Goal: Task Accomplishment & Management: Manage account settings

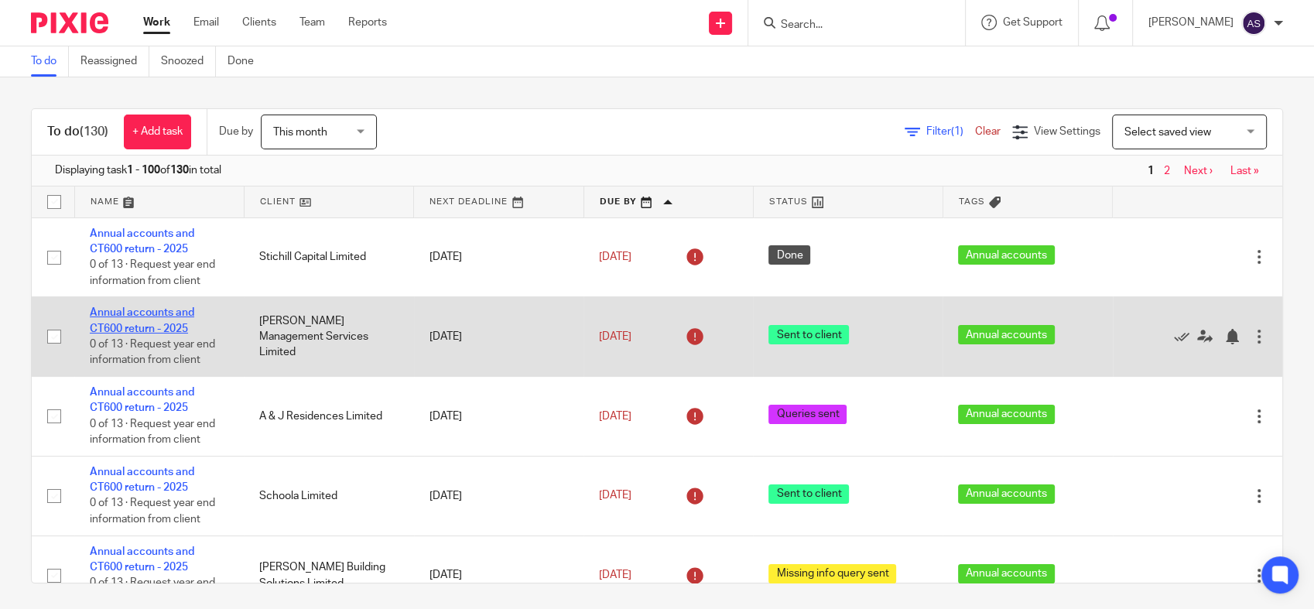
click at [150, 328] on link "Annual accounts and CT600 return - 2025" at bounding box center [142, 320] width 105 height 26
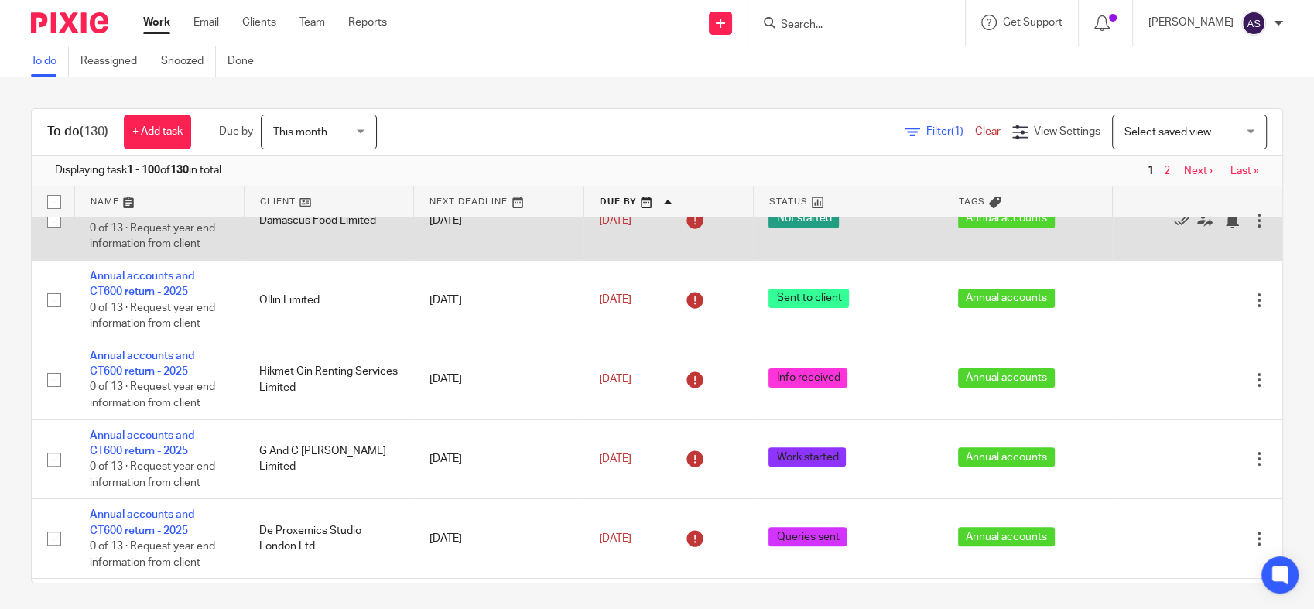
scroll to position [516, 0]
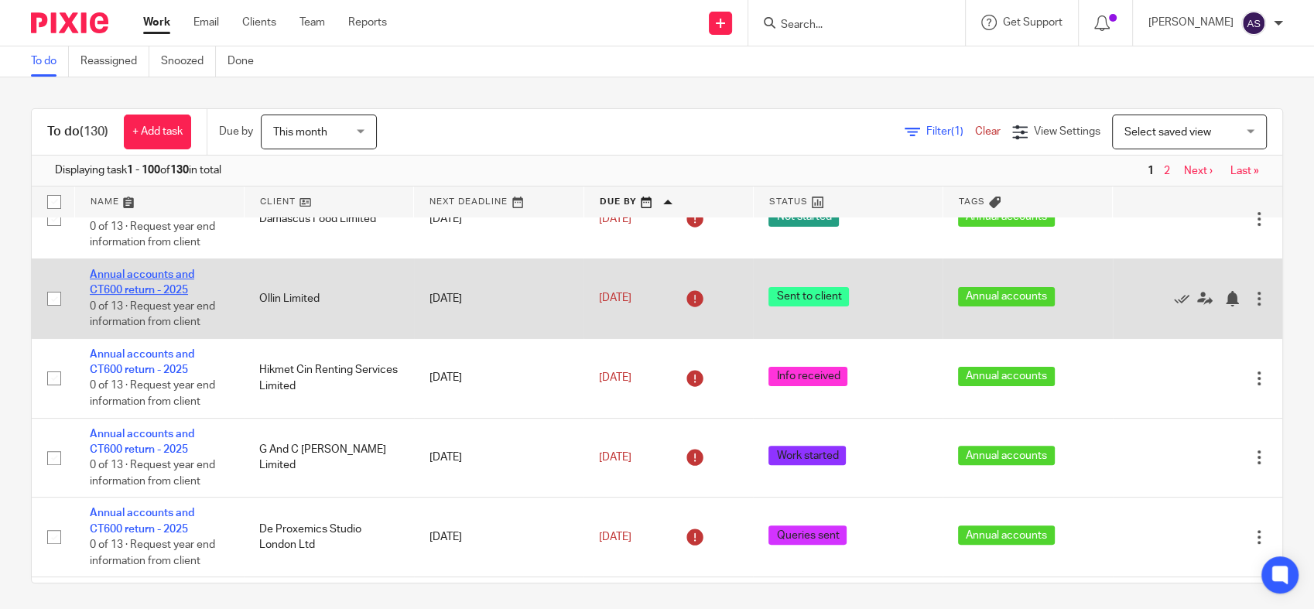
click at [132, 289] on link "Annual accounts and CT600 return - 2025" at bounding box center [142, 282] width 105 height 26
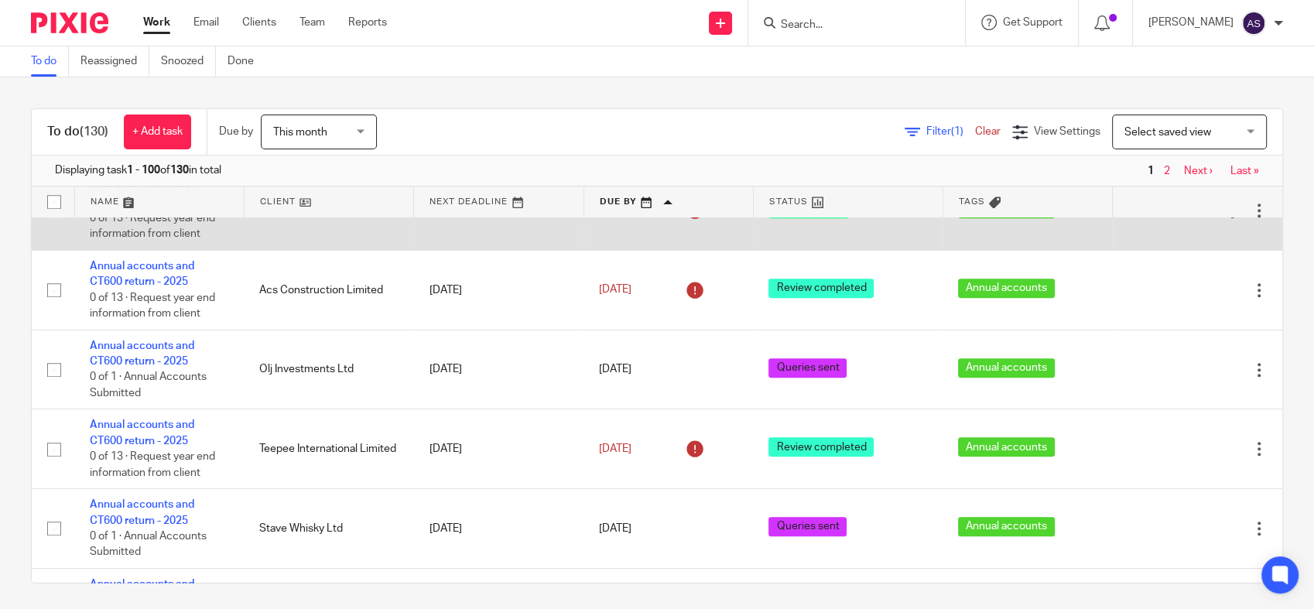
scroll to position [946, 0]
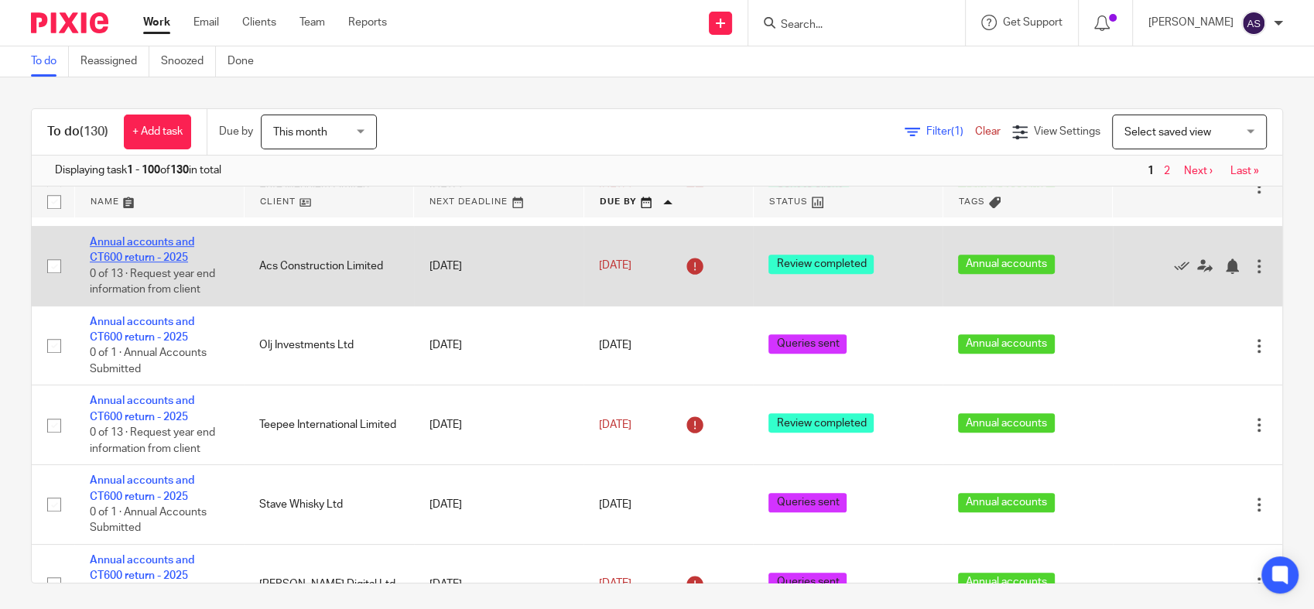
click at [126, 259] on link "Annual accounts and CT600 return - 2025" at bounding box center [142, 250] width 105 height 26
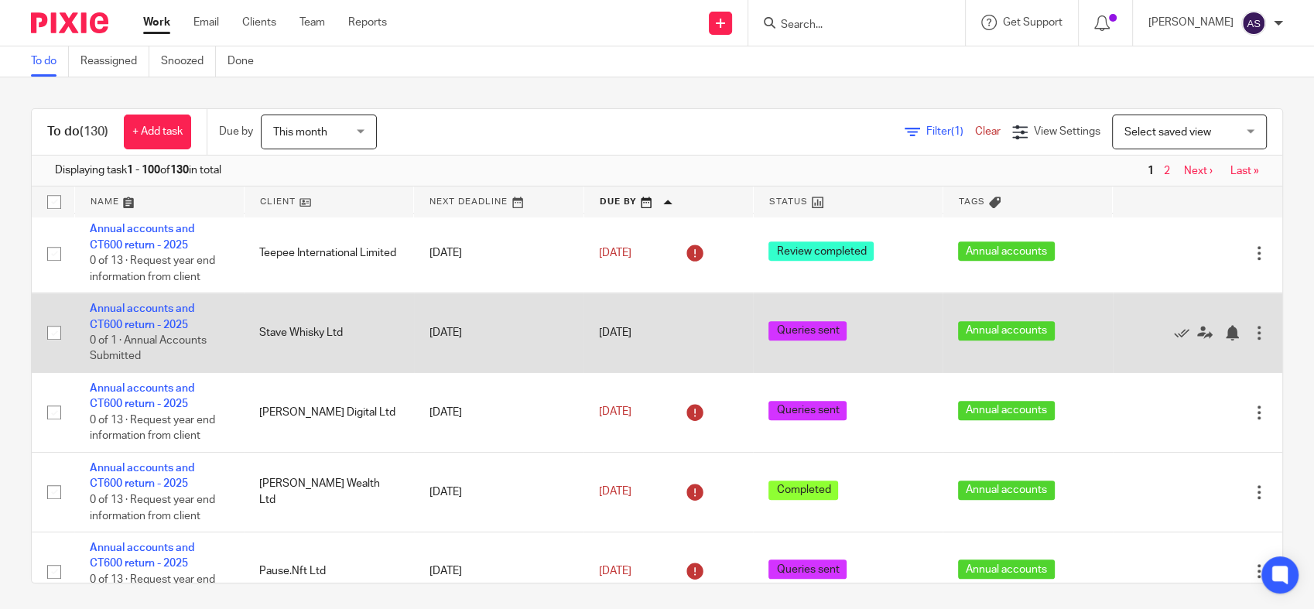
scroll to position [1032, 0]
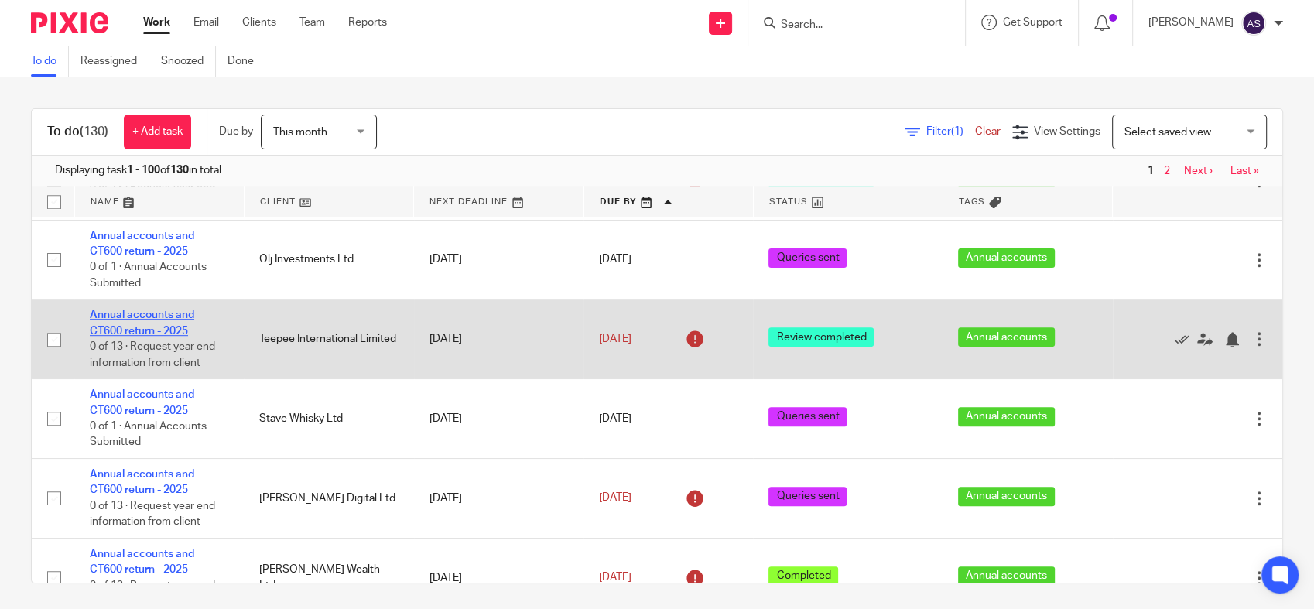
click at [165, 336] on link "Annual accounts and CT600 return - 2025" at bounding box center [142, 323] width 105 height 26
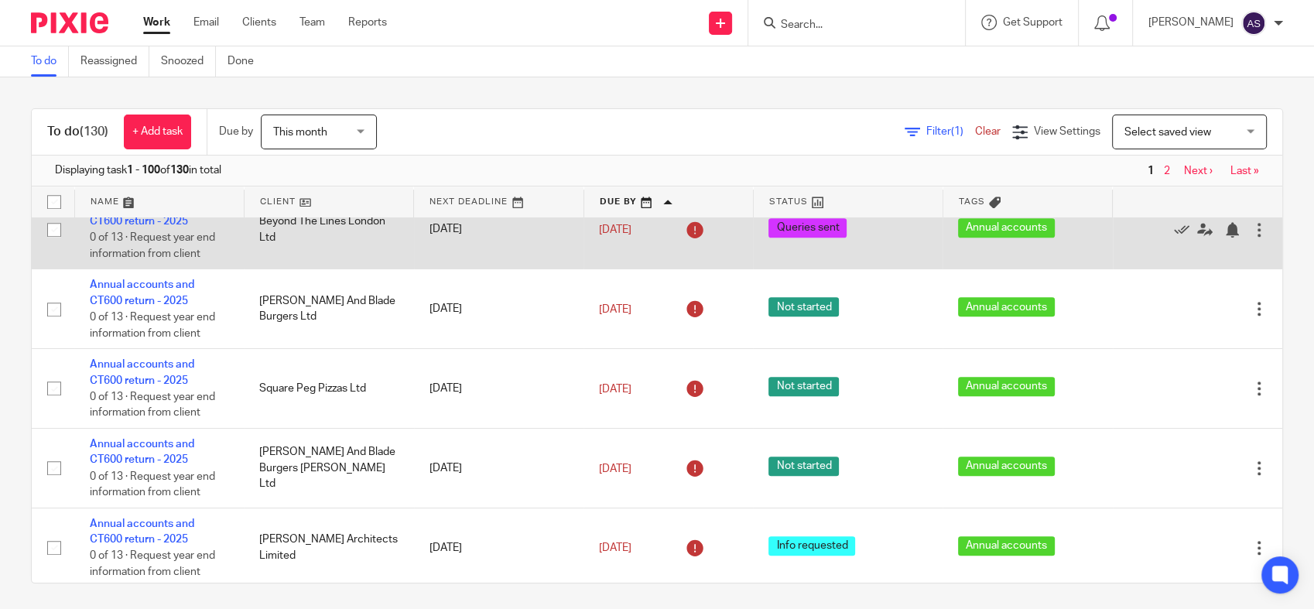
scroll to position [1806, 0]
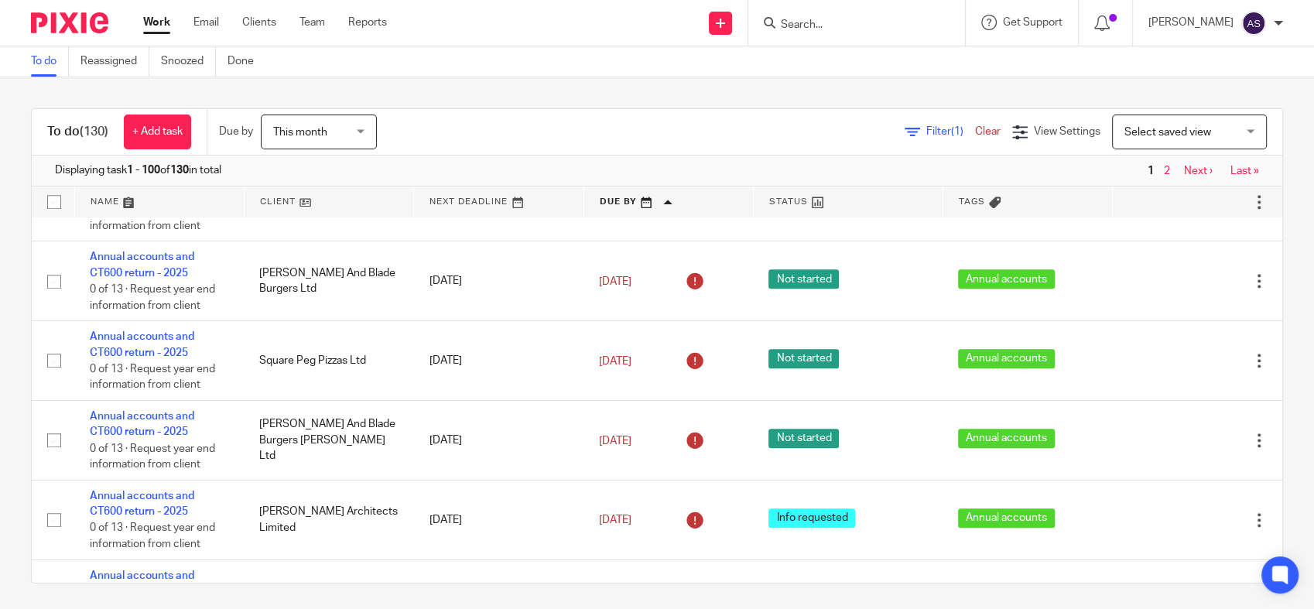
click at [828, 16] on form at bounding box center [862, 22] width 165 height 19
click at [864, 28] on input "Search" at bounding box center [849, 26] width 139 height 14
type input "computer"
click at [869, 27] on input "computer" at bounding box center [849, 26] width 139 height 14
click at [890, 26] on input "computer" at bounding box center [849, 26] width 139 height 14
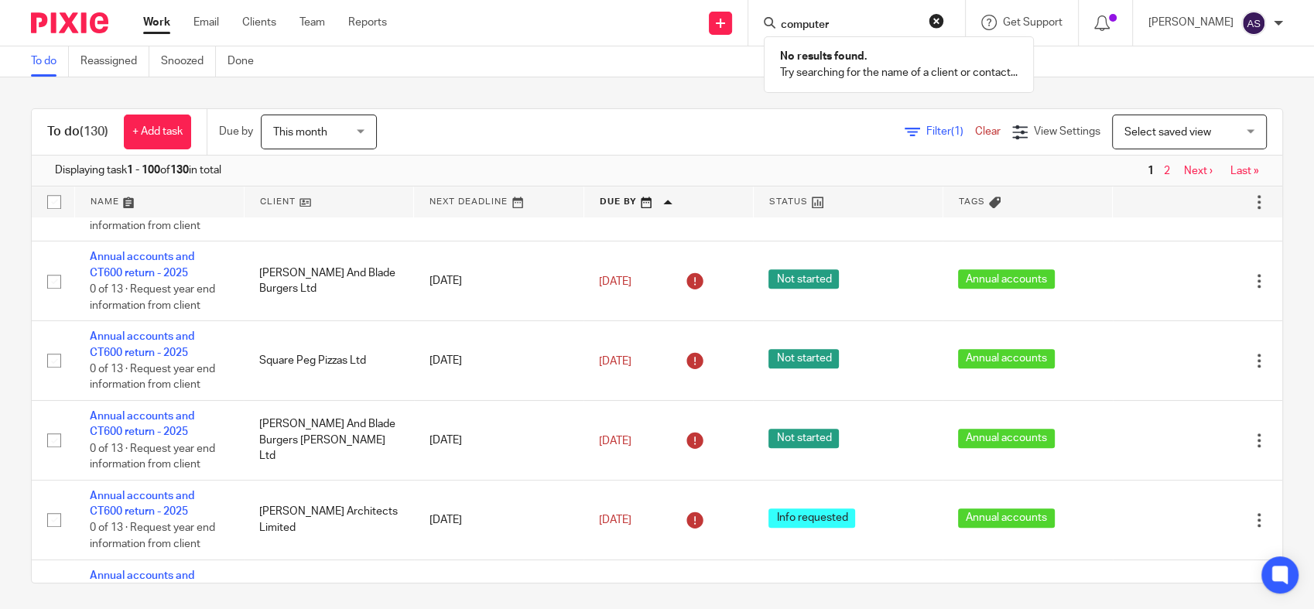
drag, startPoint x: 890, startPoint y: 26, endPoint x: 746, endPoint y: 29, distance: 144.0
click at [756, 29] on div "Send new email Create task Add client Request signature computer No results fou…" at bounding box center [862, 23] width 904 height 46
click at [732, 27] on link at bounding box center [720, 23] width 23 height 23
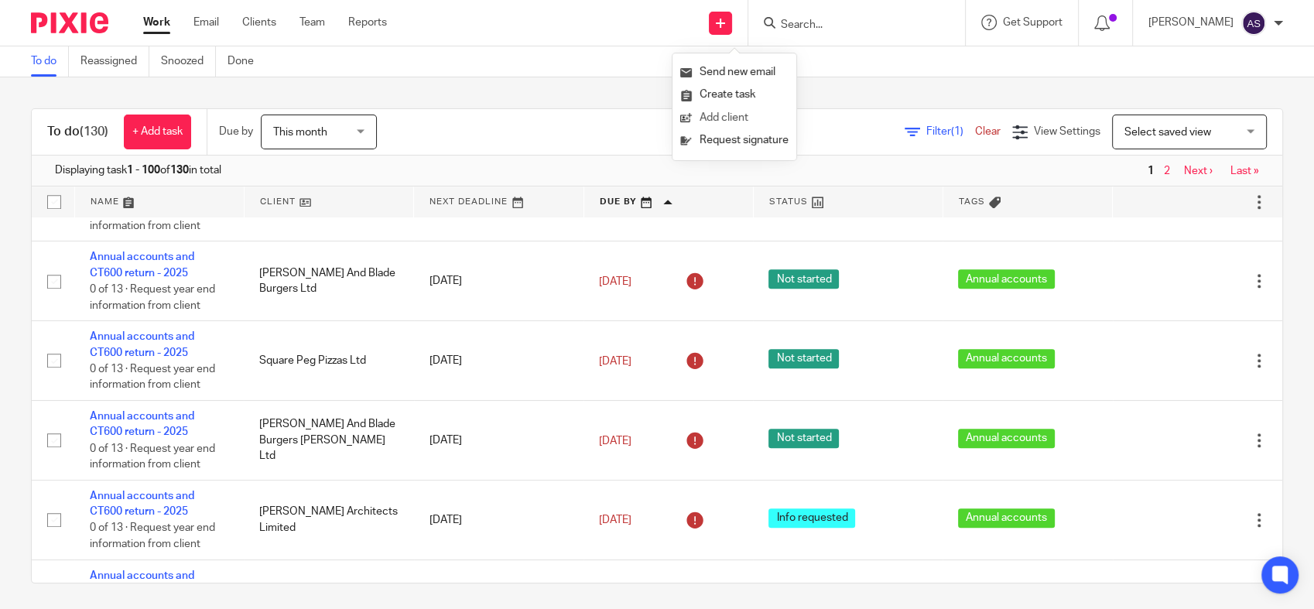
click at [729, 118] on link "Add client" at bounding box center [734, 118] width 108 height 22
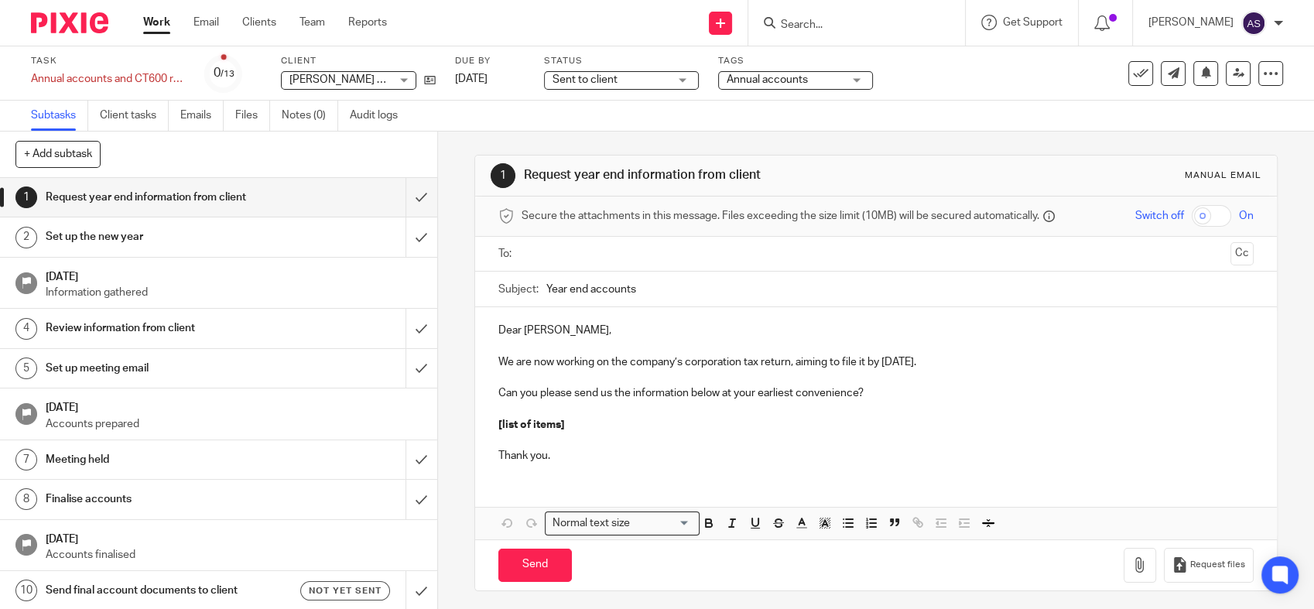
click at [659, 80] on span "Sent to client" at bounding box center [611, 80] width 116 height 16
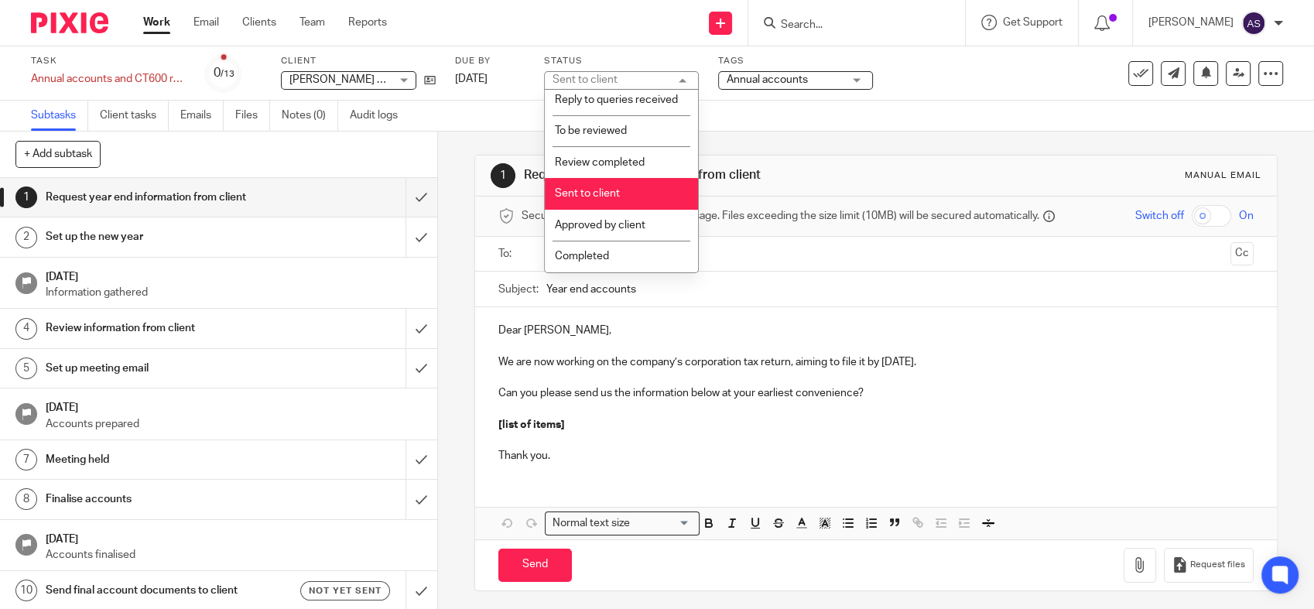
scroll to position [275, 0]
click at [605, 228] on span "Approved by client" at bounding box center [600, 225] width 91 height 11
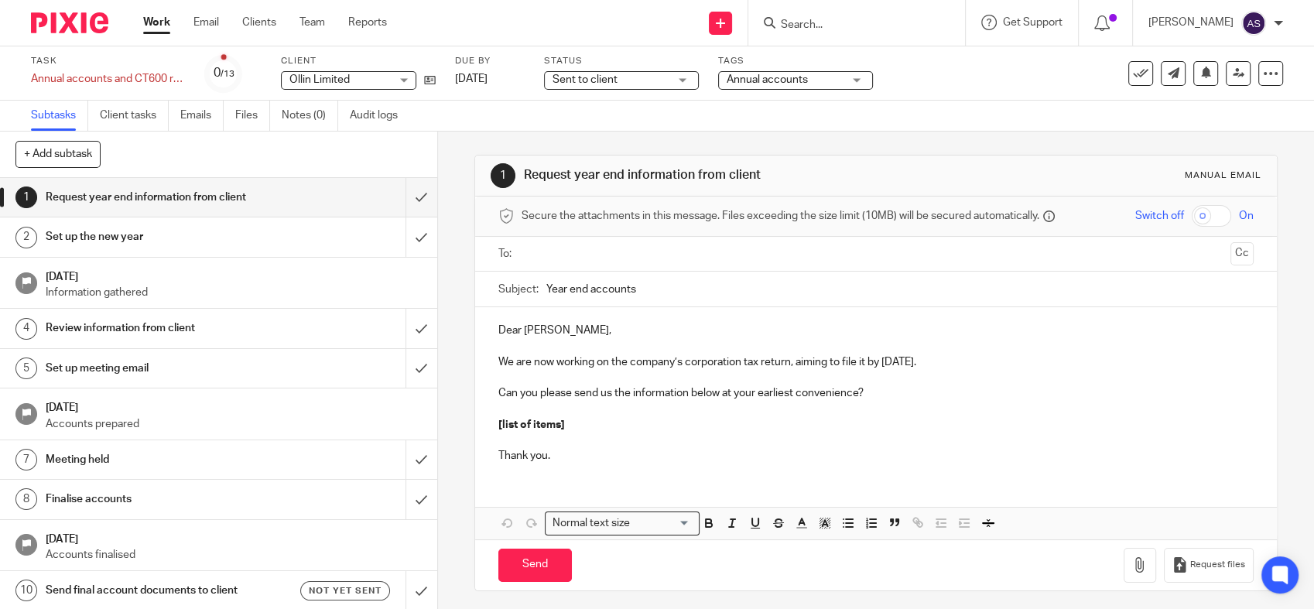
click at [630, 81] on span "Sent to client" at bounding box center [611, 80] width 116 height 16
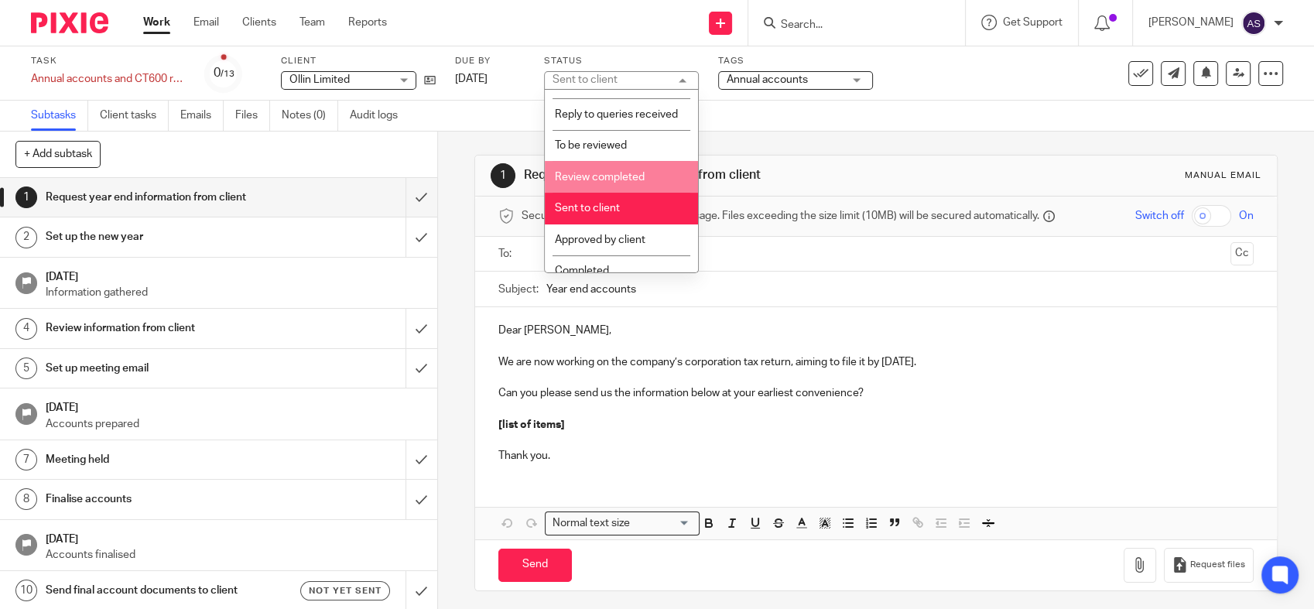
scroll to position [275, 0]
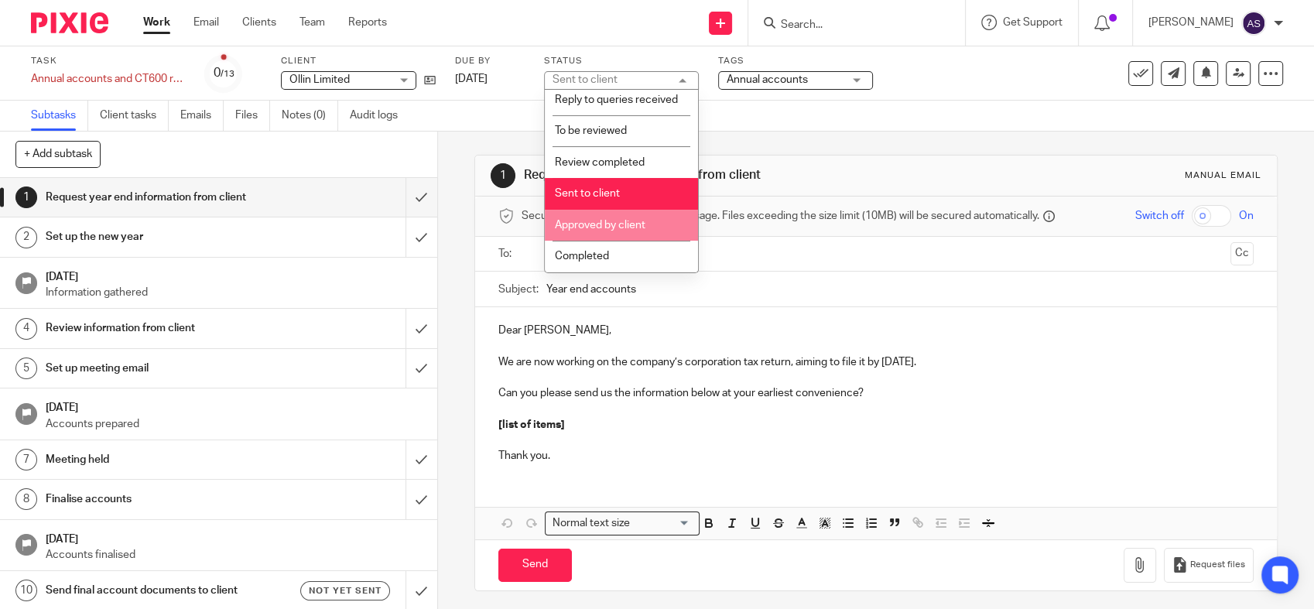
click at [639, 222] on span "Approved by client" at bounding box center [600, 225] width 91 height 11
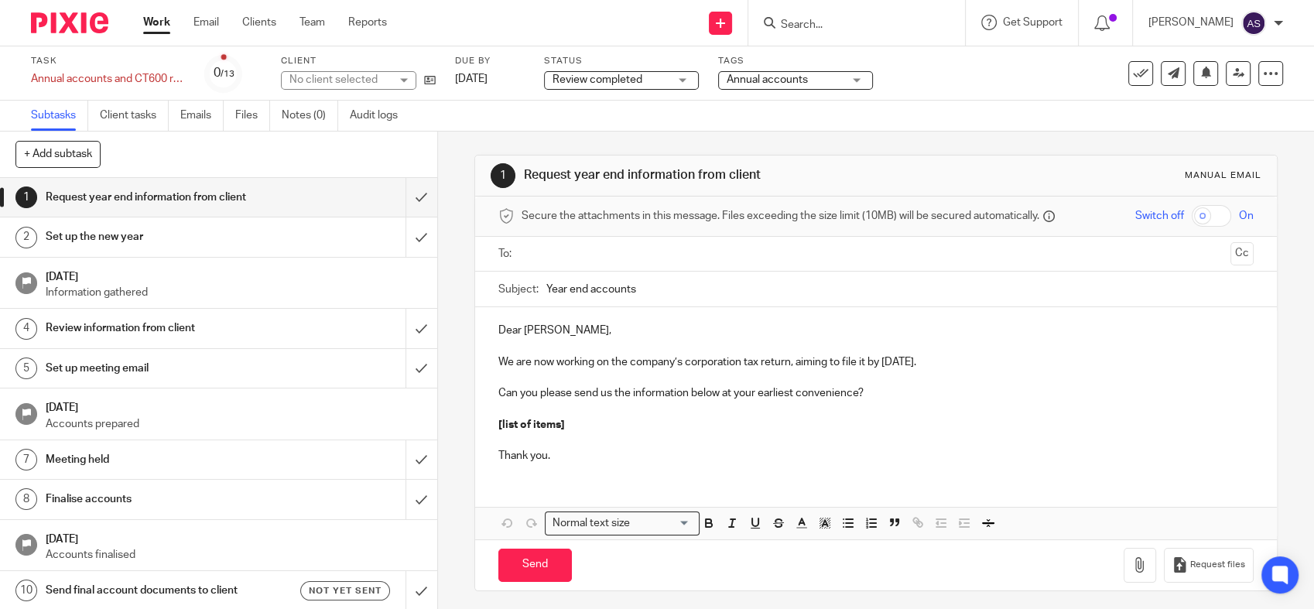
click at [621, 82] on span "Review completed" at bounding box center [598, 79] width 90 height 11
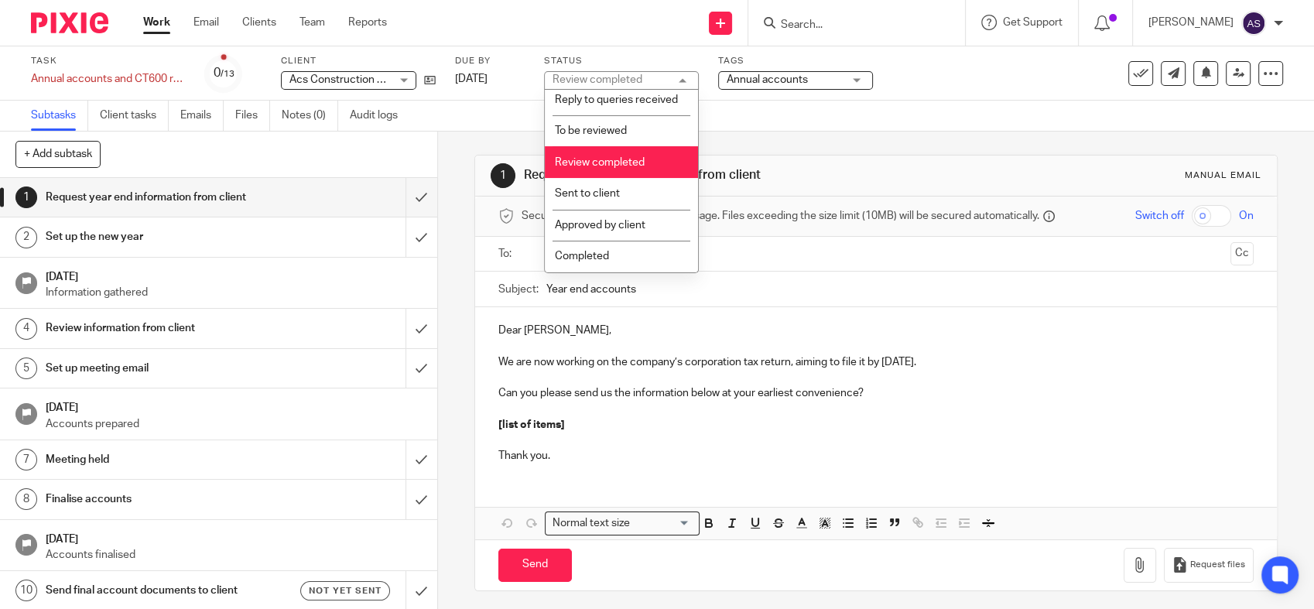
scroll to position [275, 0]
click at [607, 192] on span "Sent to client" at bounding box center [587, 193] width 65 height 11
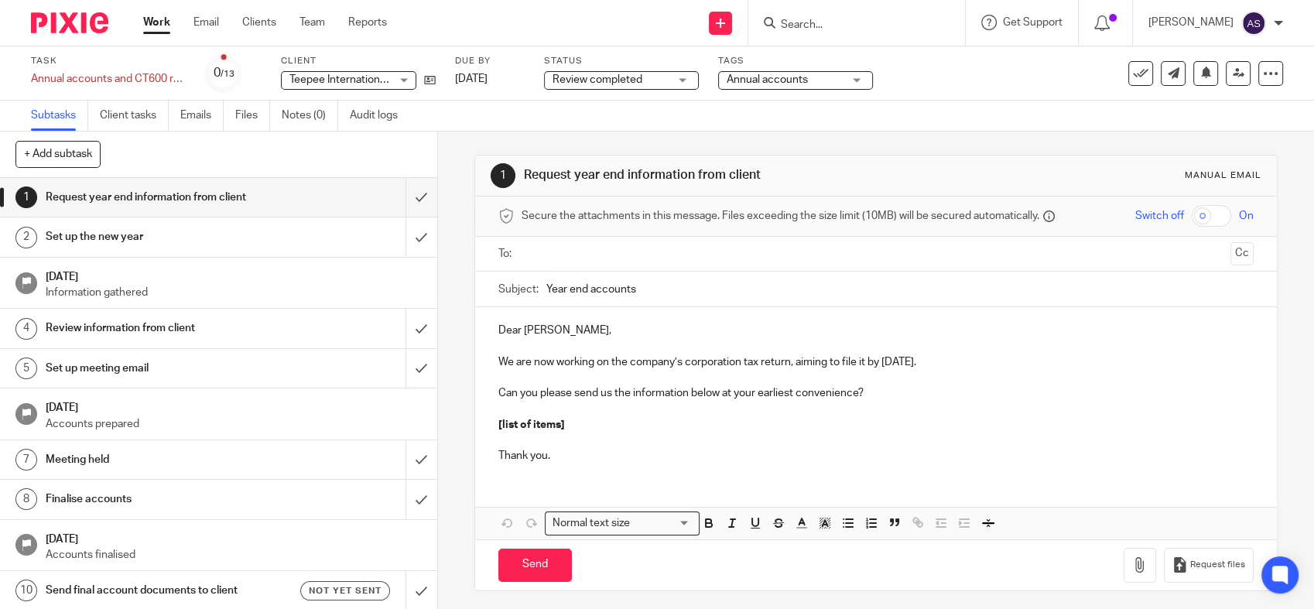
click at [639, 81] on span "Review completed" at bounding box center [598, 79] width 90 height 11
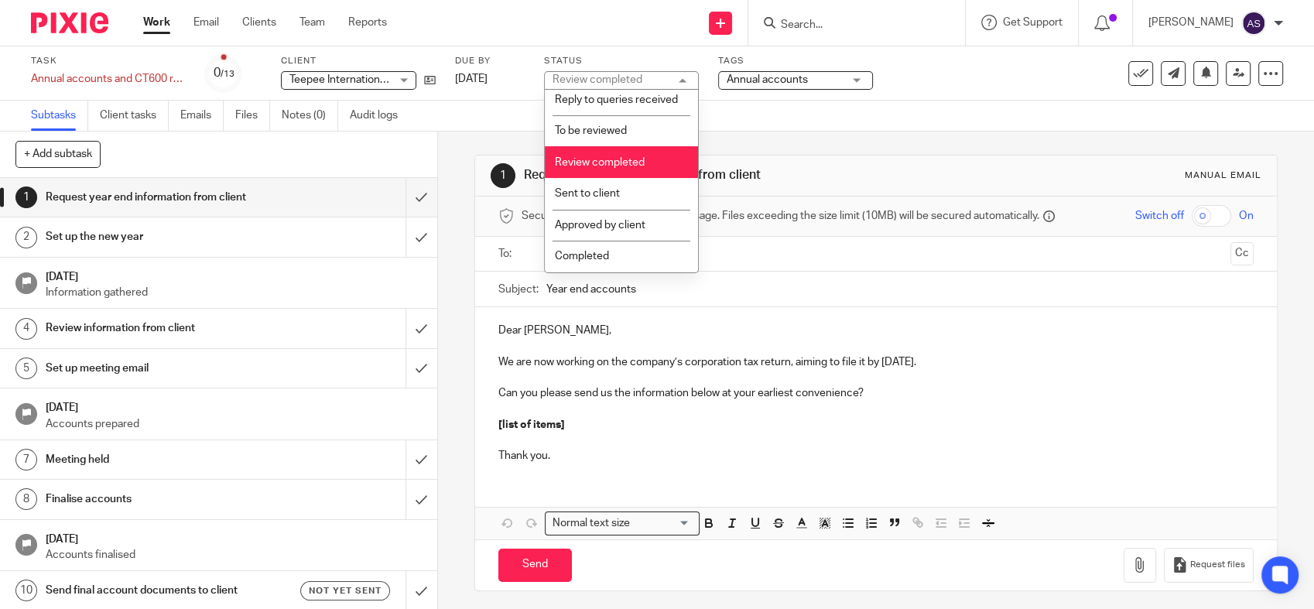
scroll to position [275, 0]
click at [598, 250] on li "Completed" at bounding box center [621, 257] width 153 height 32
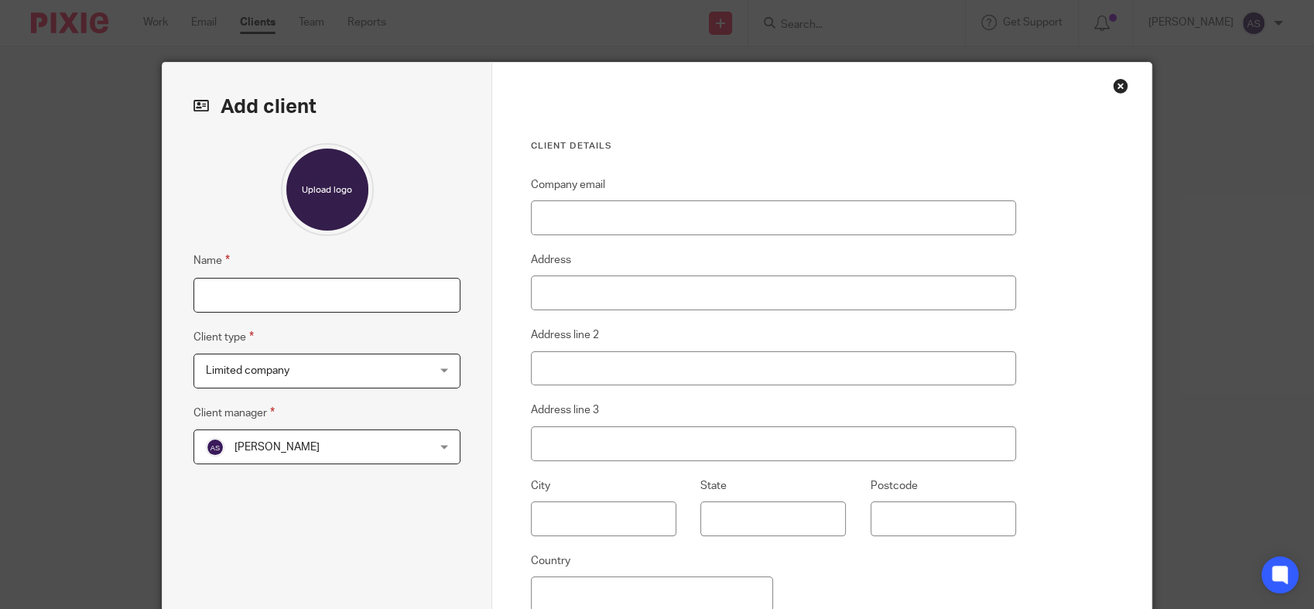
click at [290, 291] on input "Name" at bounding box center [327, 295] width 267 height 35
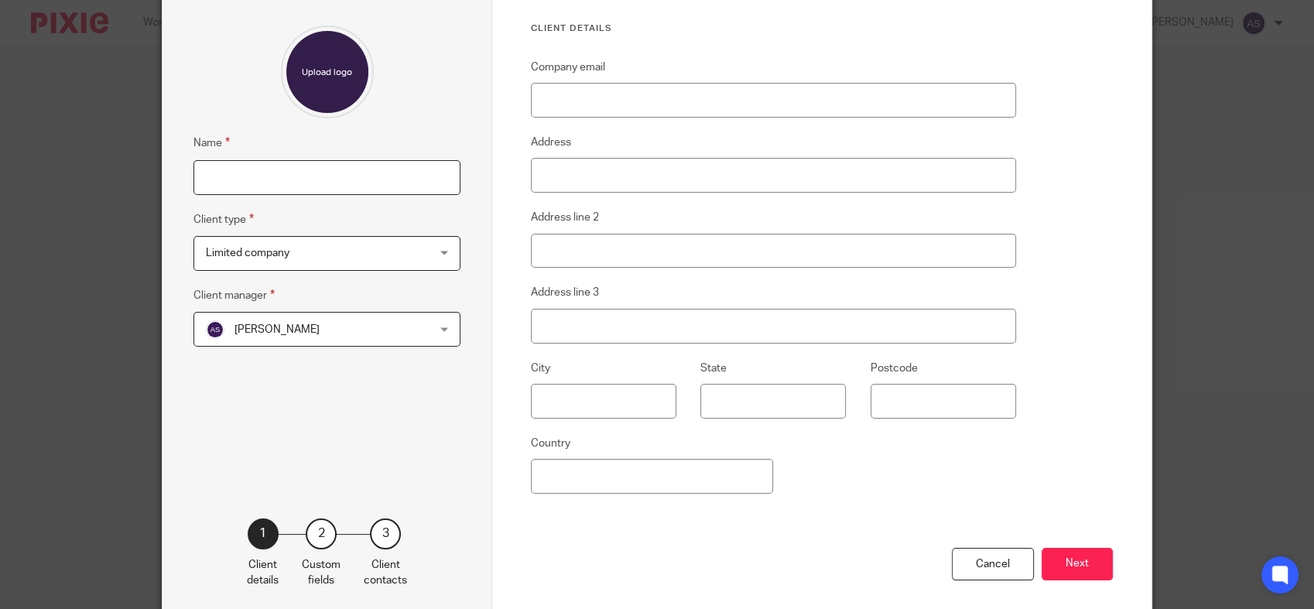
scroll to position [18, 0]
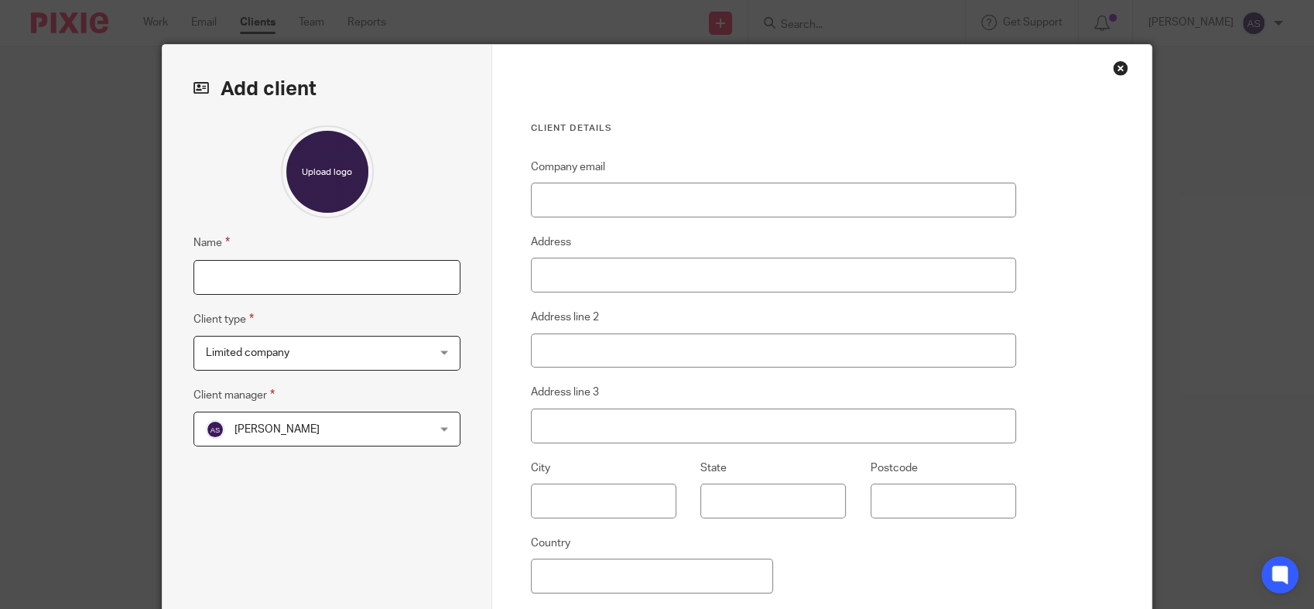
paste input "COMPUTERS ETSETRA LIMITED"
type input "COMPUTERS ETSETRA LIMITED"
click at [396, 485] on div "Name COMPUTERS ETSETRA LIMITED Client type Limited company Limited company Limi…" at bounding box center [327, 348] width 267 height 446
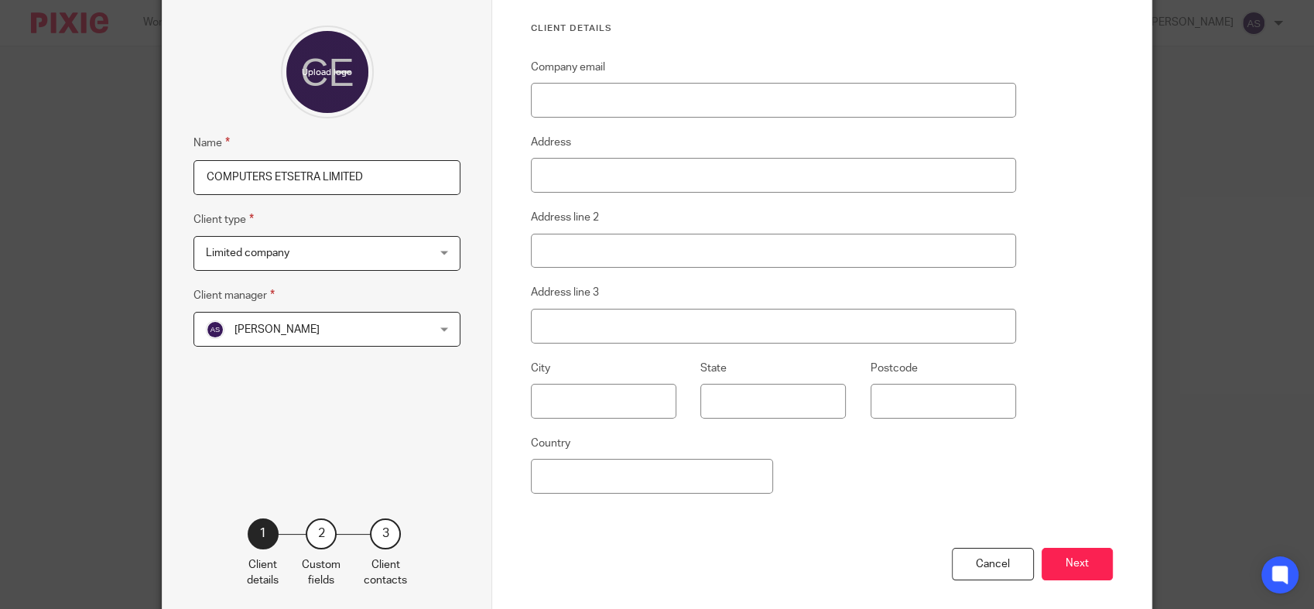
scroll to position [0, 0]
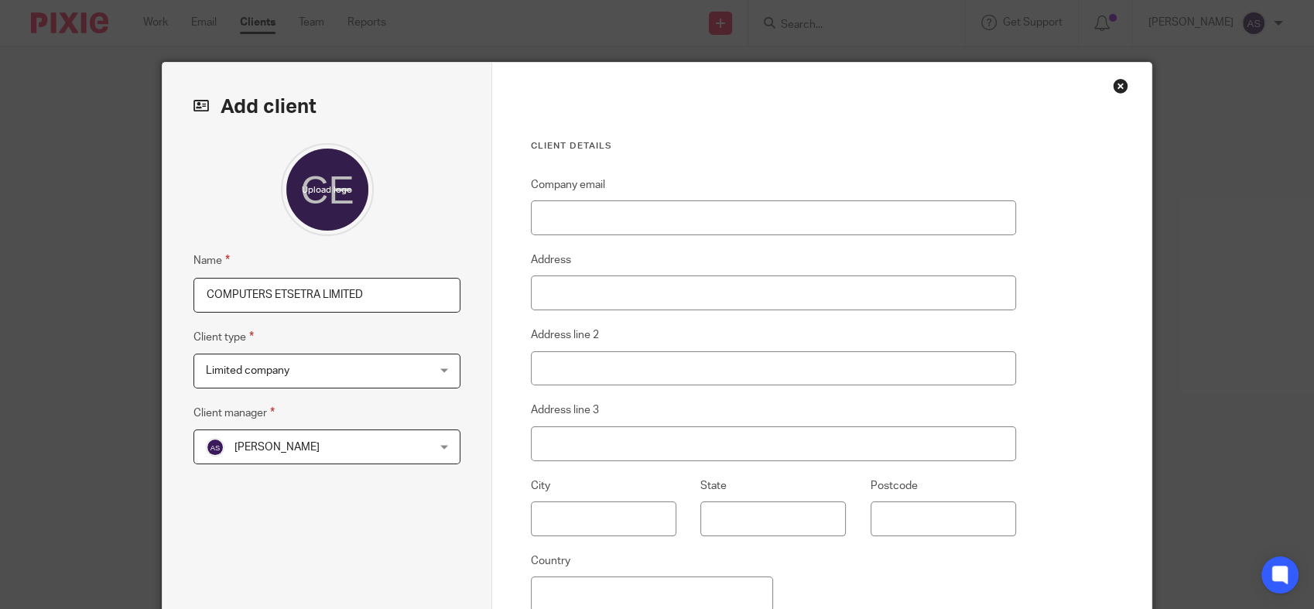
click at [1115, 87] on div "Close this dialog window" at bounding box center [1120, 85] width 15 height 15
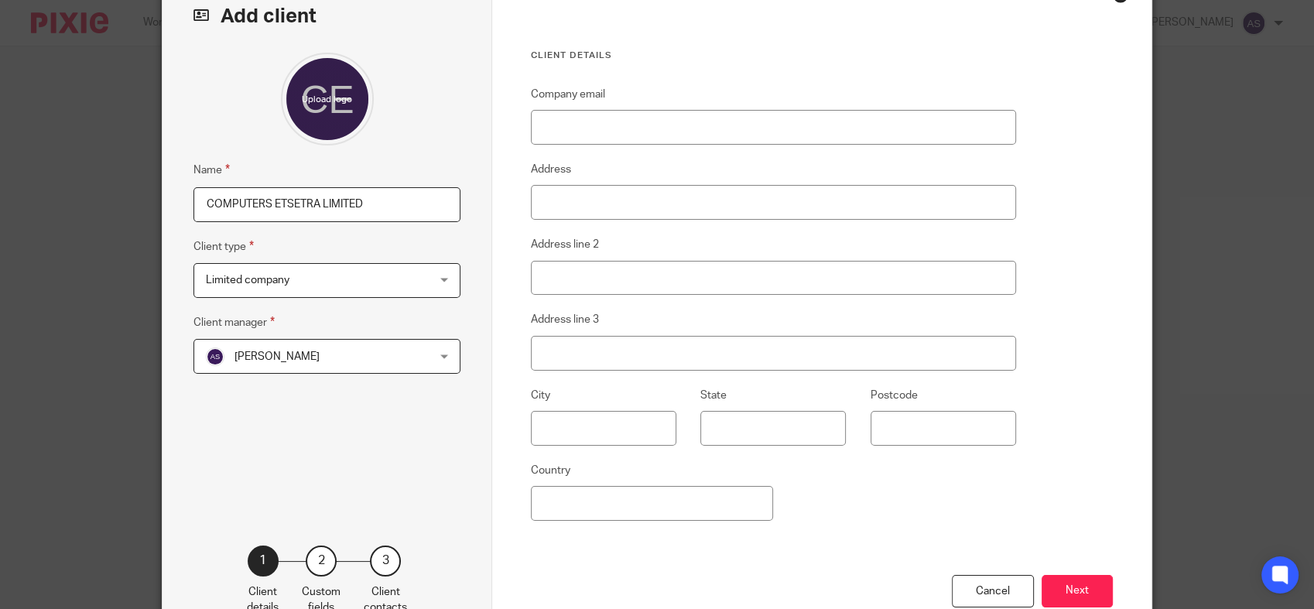
scroll to position [190, 0]
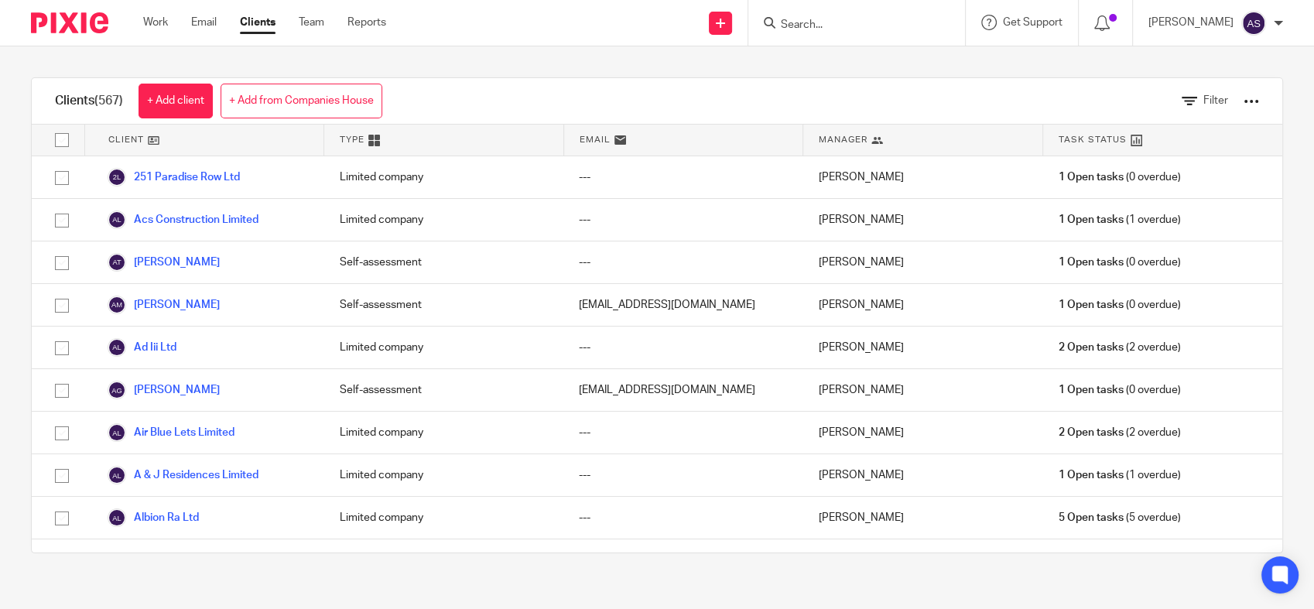
click at [310, 103] on link "+ Add from Companies House" at bounding box center [302, 101] width 162 height 35
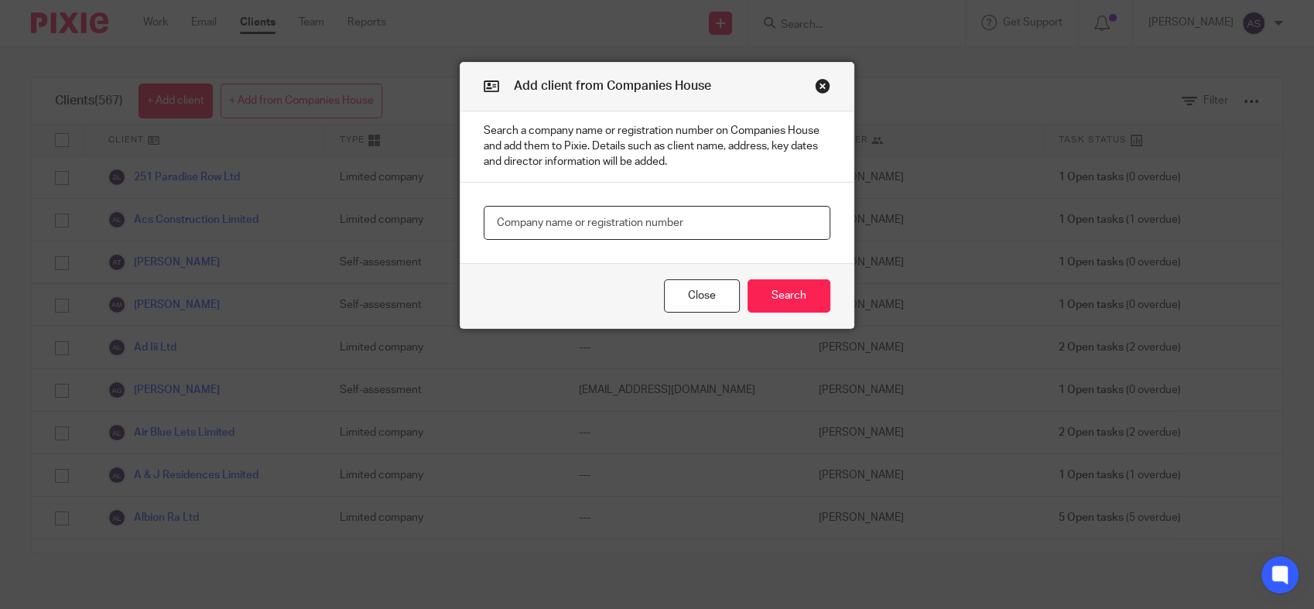
click at [673, 216] on input "text" at bounding box center [657, 223] width 346 height 35
paste input "COMPUTERS ETSETRA LIMITED"
type input "COMPUTERS ETSETRA LIMITED"
click at [780, 302] on button "Search" at bounding box center [789, 295] width 83 height 33
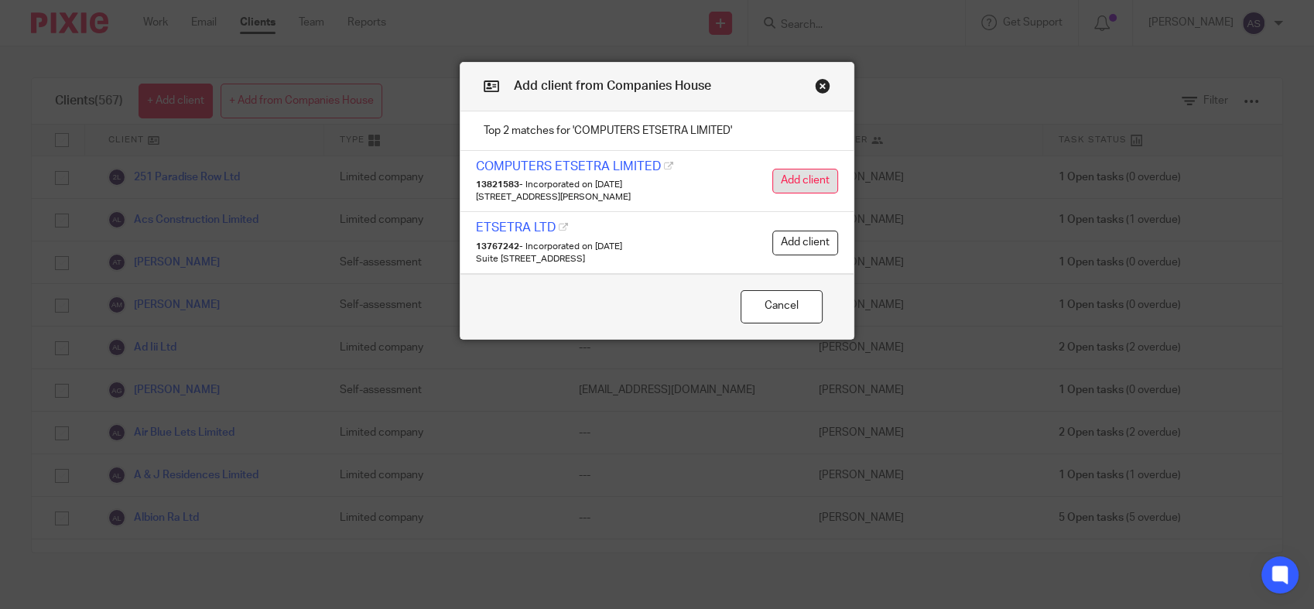
click at [799, 184] on button "Add client" at bounding box center [806, 181] width 66 height 25
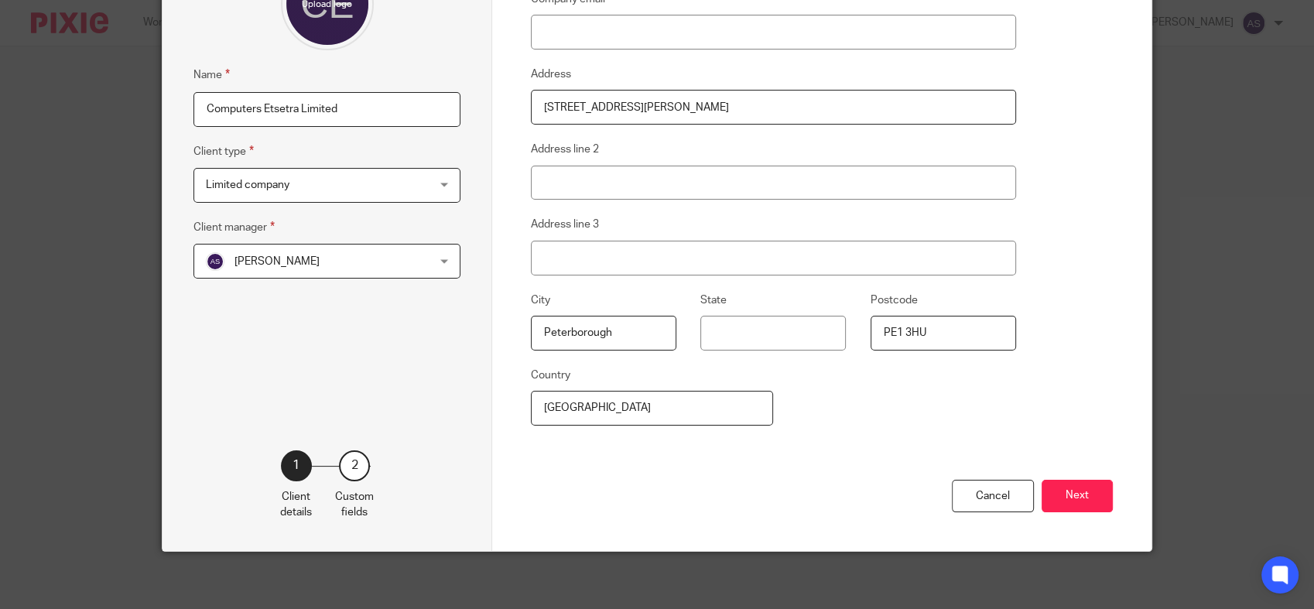
scroll to position [190, 0]
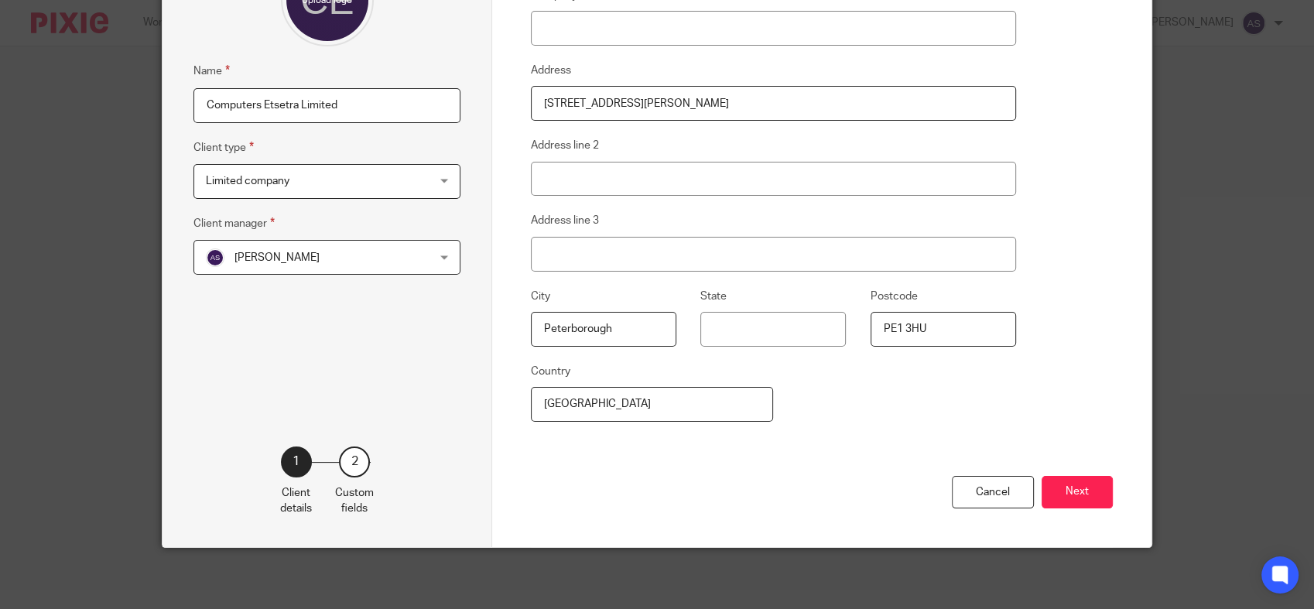
click at [399, 254] on span "[PERSON_NAME]" at bounding box center [307, 257] width 203 height 33
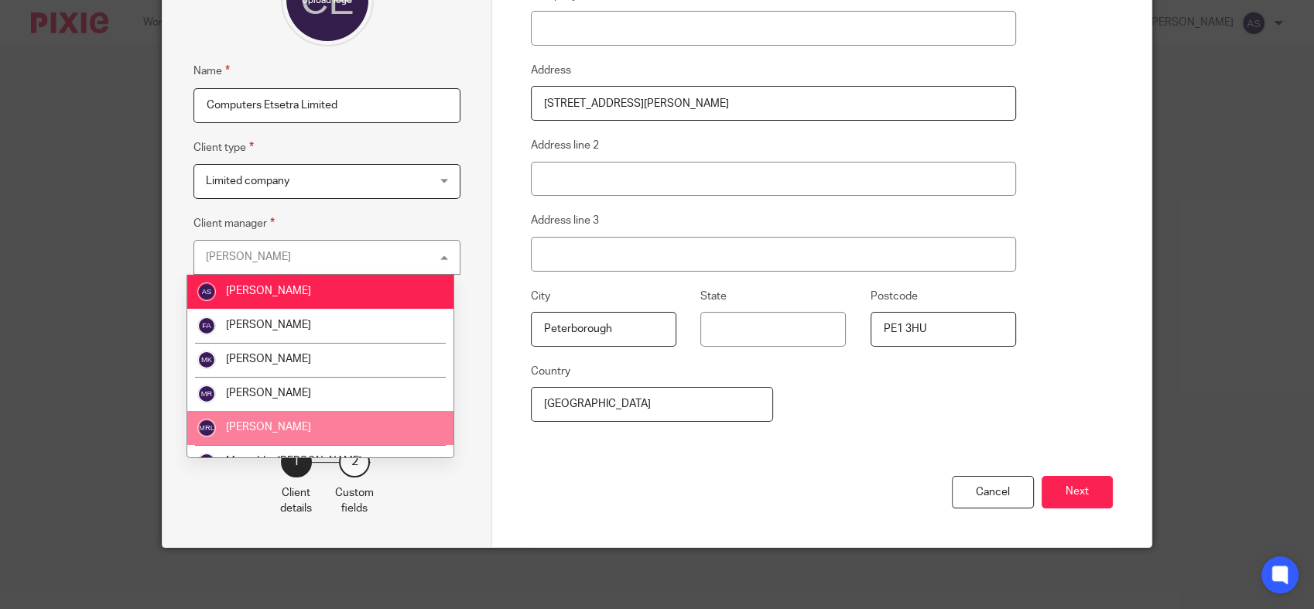
click at [310, 429] on span "[PERSON_NAME]" at bounding box center [268, 427] width 85 height 11
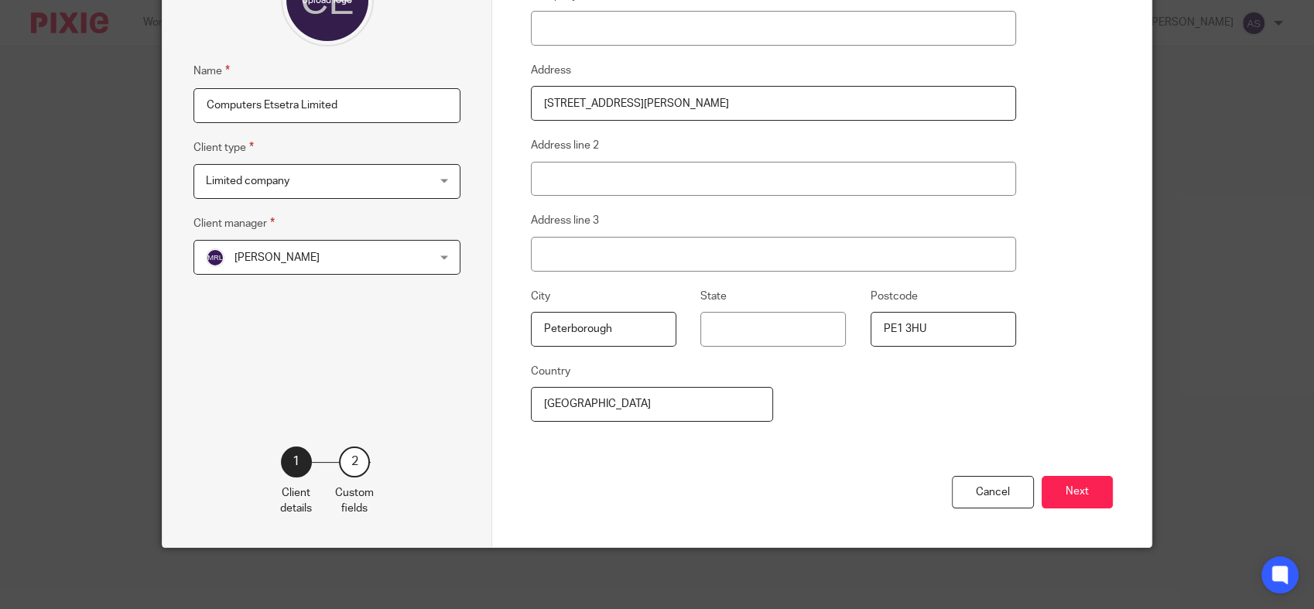
click at [1067, 485] on button "Next" at bounding box center [1077, 492] width 71 height 33
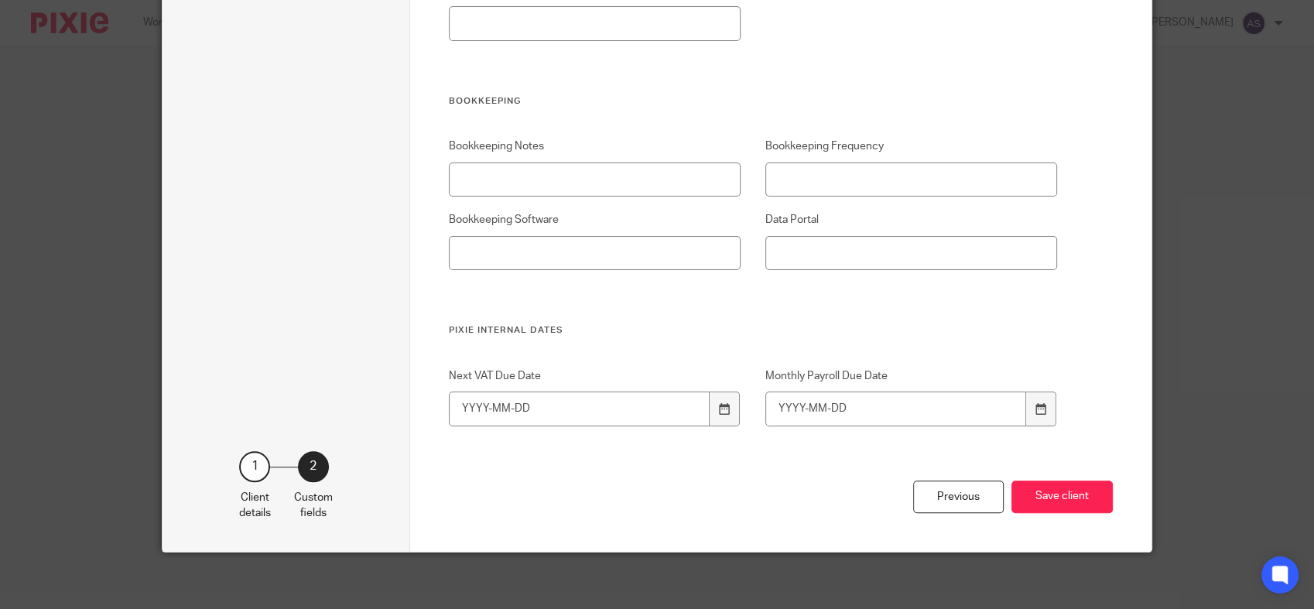
scroll to position [1359, 0]
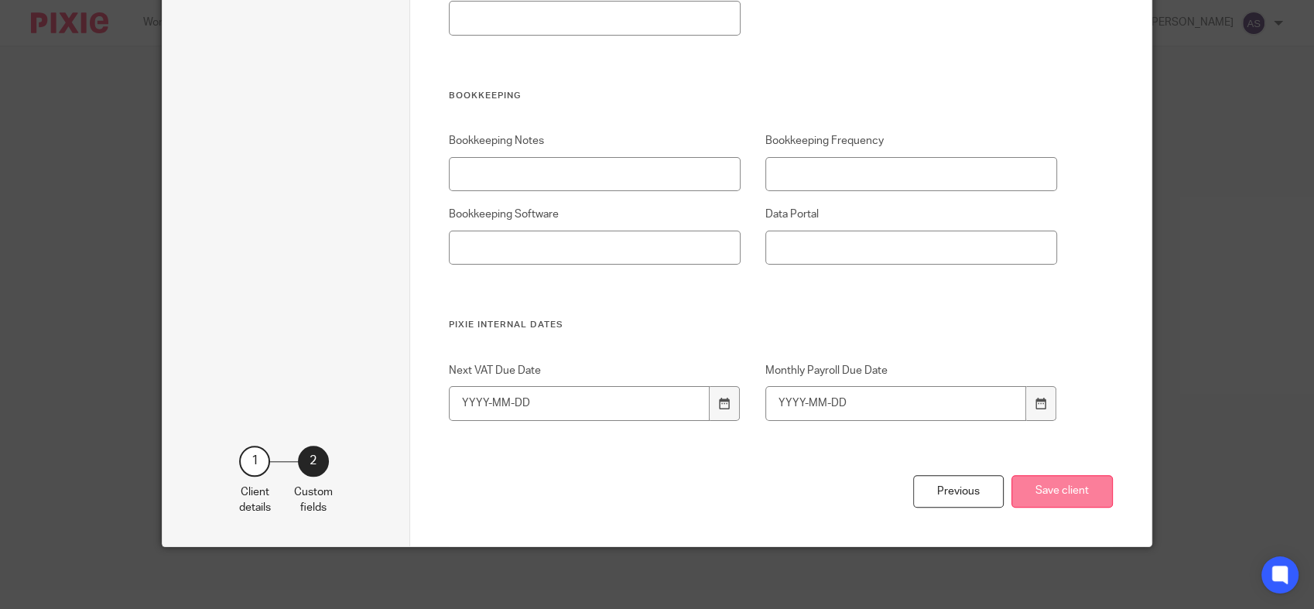
click at [1078, 497] on button "Save client" at bounding box center [1062, 491] width 101 height 33
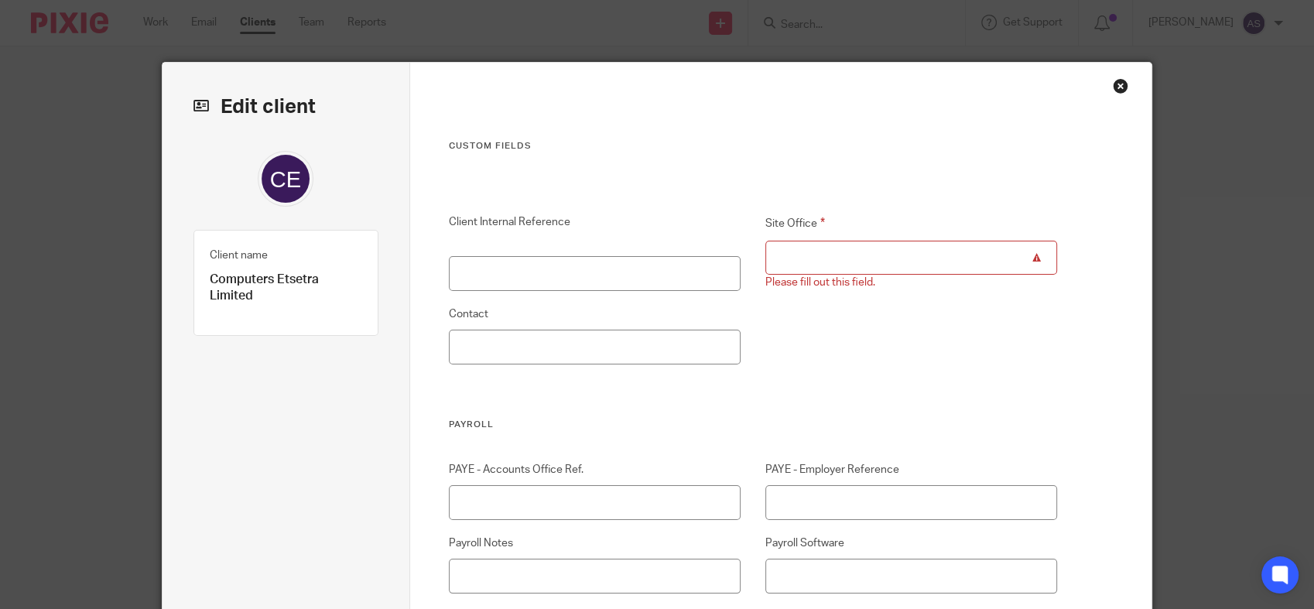
click at [933, 259] on input "Site Office" at bounding box center [912, 258] width 293 height 35
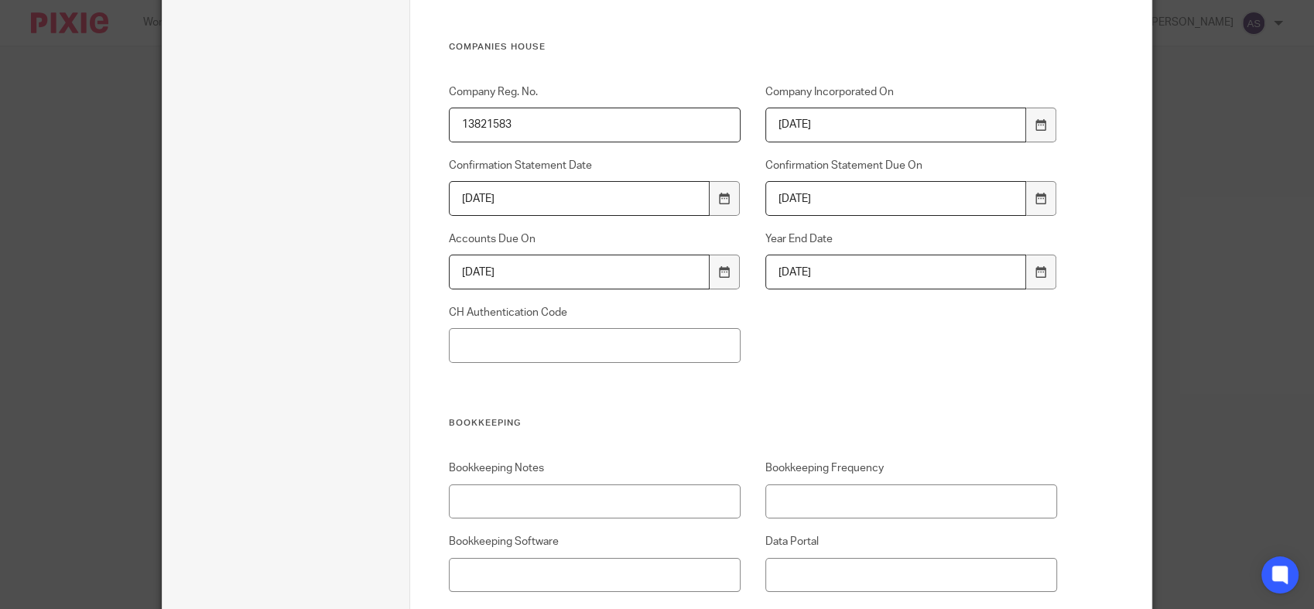
scroll to position [1359, 0]
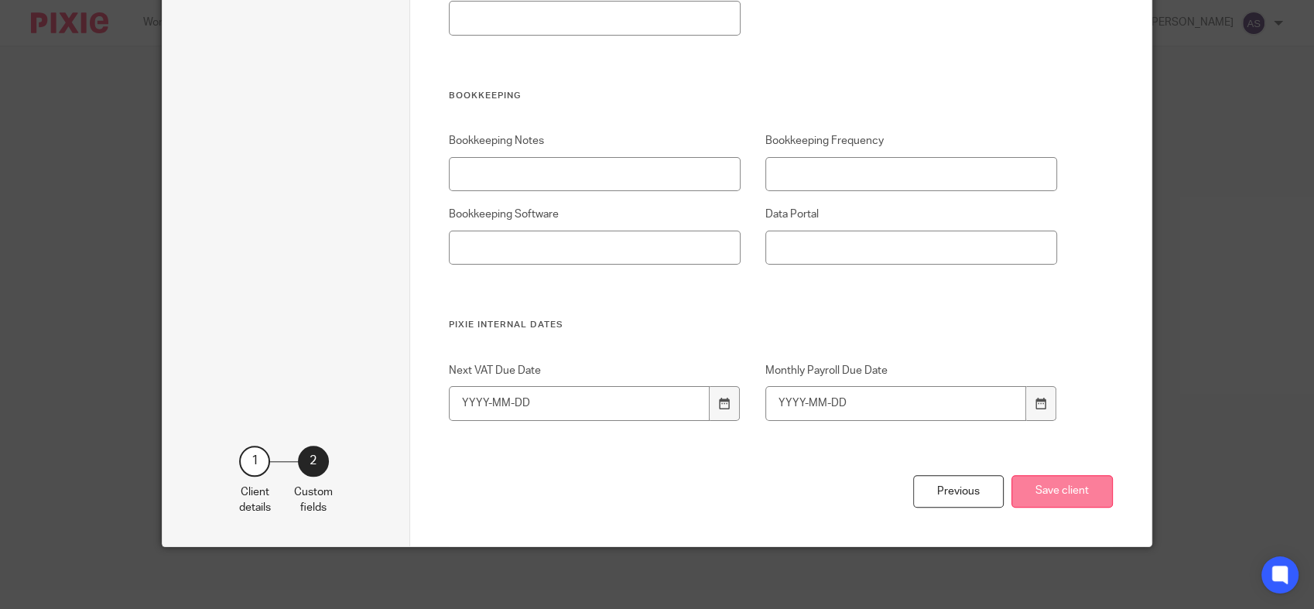
type input "Rhodes"
click at [1072, 499] on button "Save client" at bounding box center [1062, 491] width 101 height 33
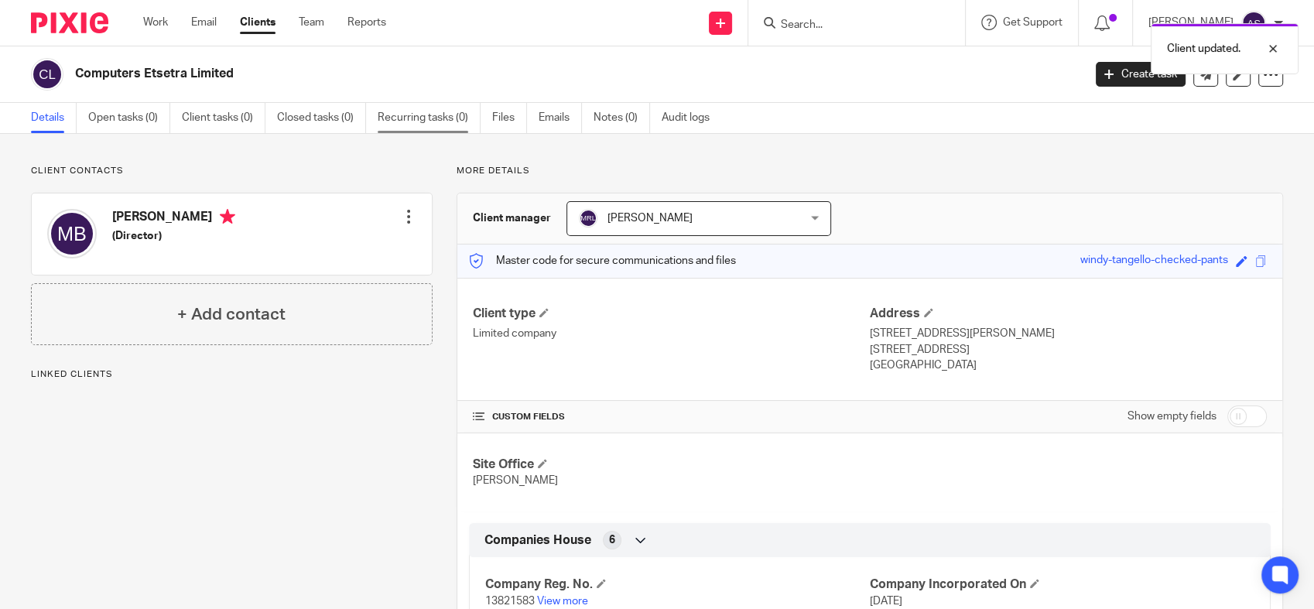
click at [432, 119] on link "Recurring tasks (0)" at bounding box center [429, 118] width 103 height 30
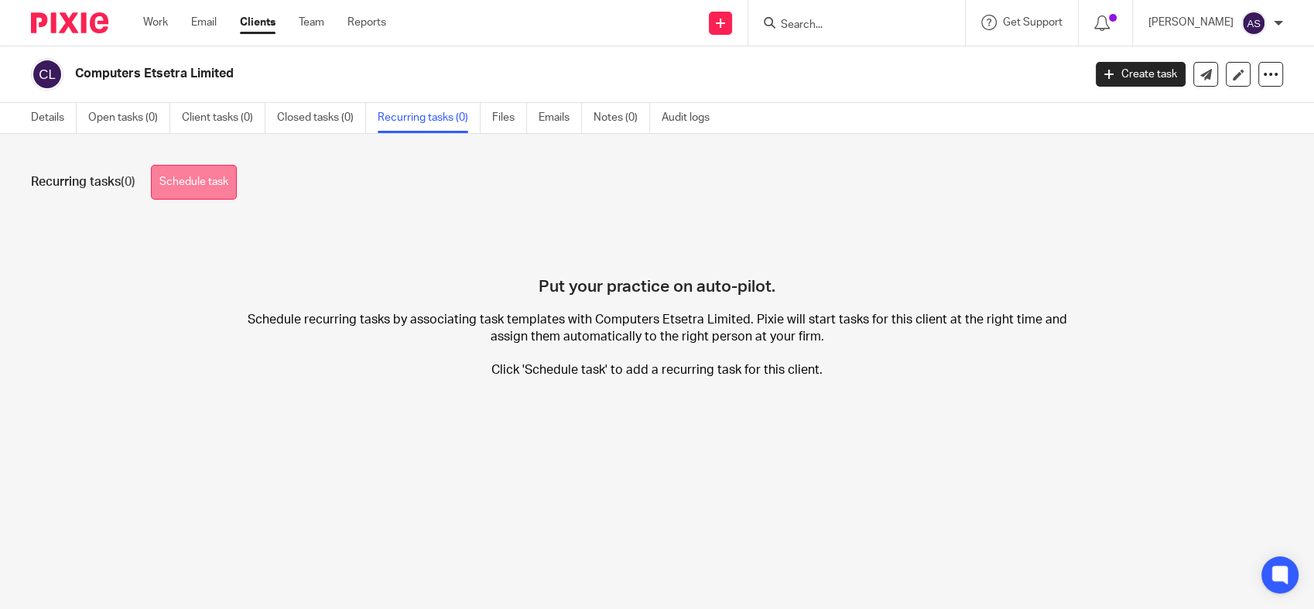
click at [209, 186] on link "Schedule task" at bounding box center [194, 182] width 86 height 35
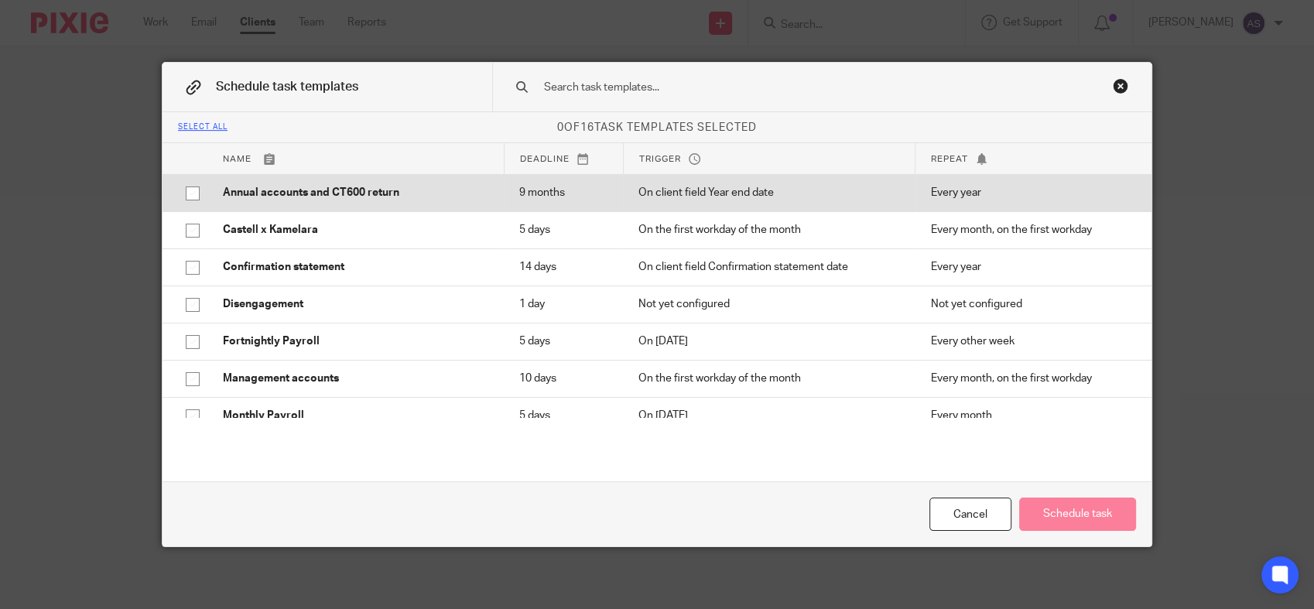
click at [255, 191] on p "Annual accounts and CT600 return" at bounding box center [356, 192] width 266 height 15
checkbox input "true"
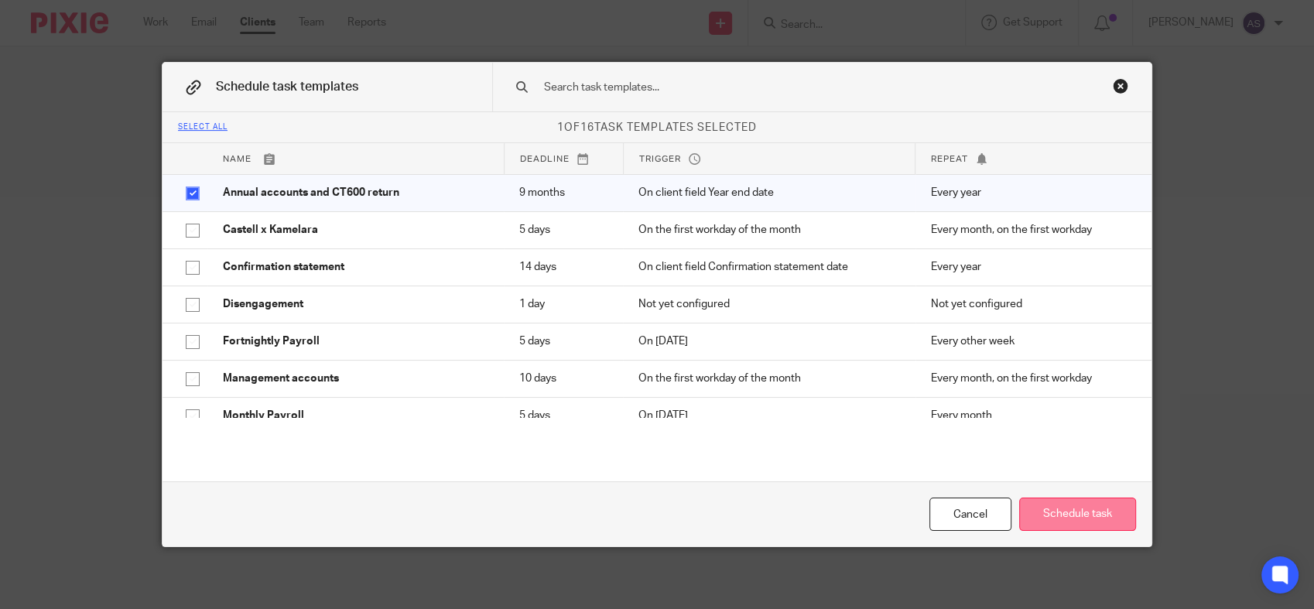
click at [1090, 518] on button "Schedule task" at bounding box center [1077, 514] width 117 height 33
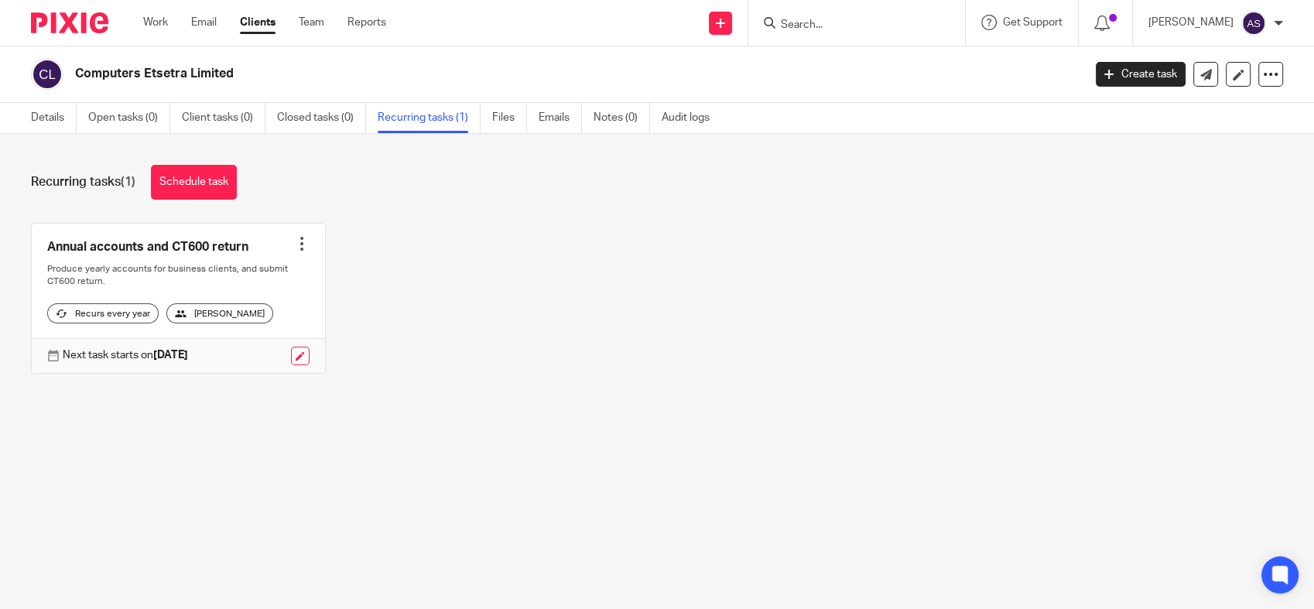
drag, startPoint x: 245, startPoint y: 77, endPoint x: 79, endPoint y: 74, distance: 166.4
click at [79, 74] on h2 "Computers Etsetra Limited" at bounding box center [474, 74] width 798 height 16
click at [154, 21] on link "Work" at bounding box center [155, 22] width 25 height 15
